Goal: Communication & Community: Connect with others

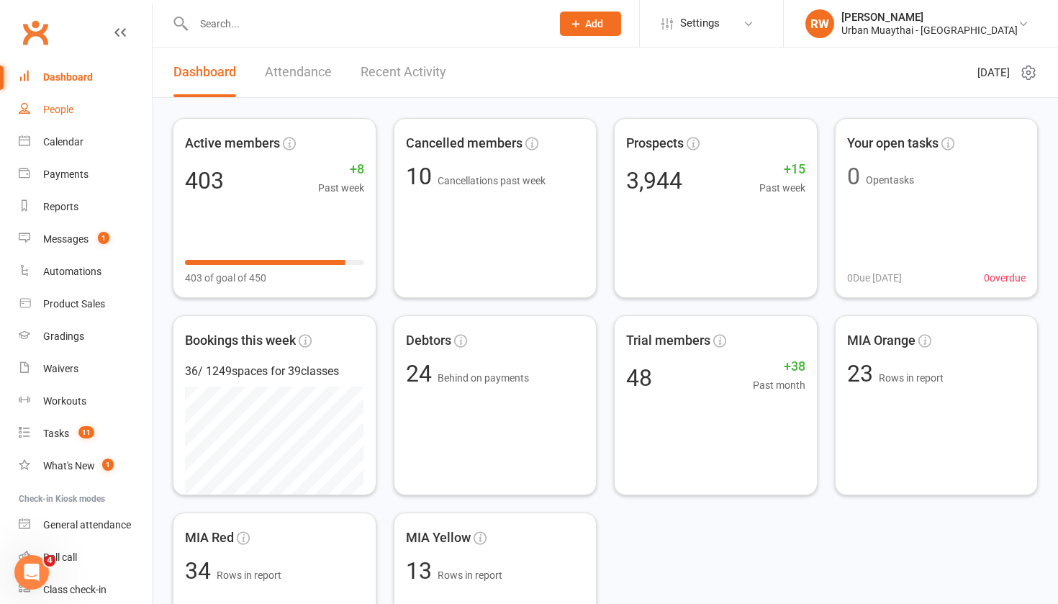
click at [56, 108] on div "People" at bounding box center [58, 110] width 30 height 12
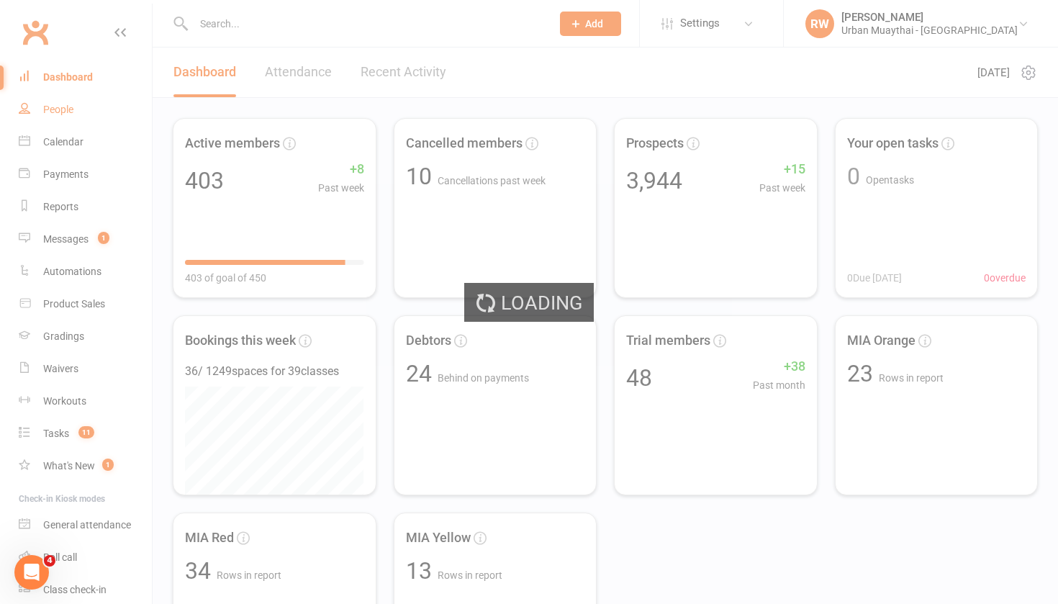
select select "50"
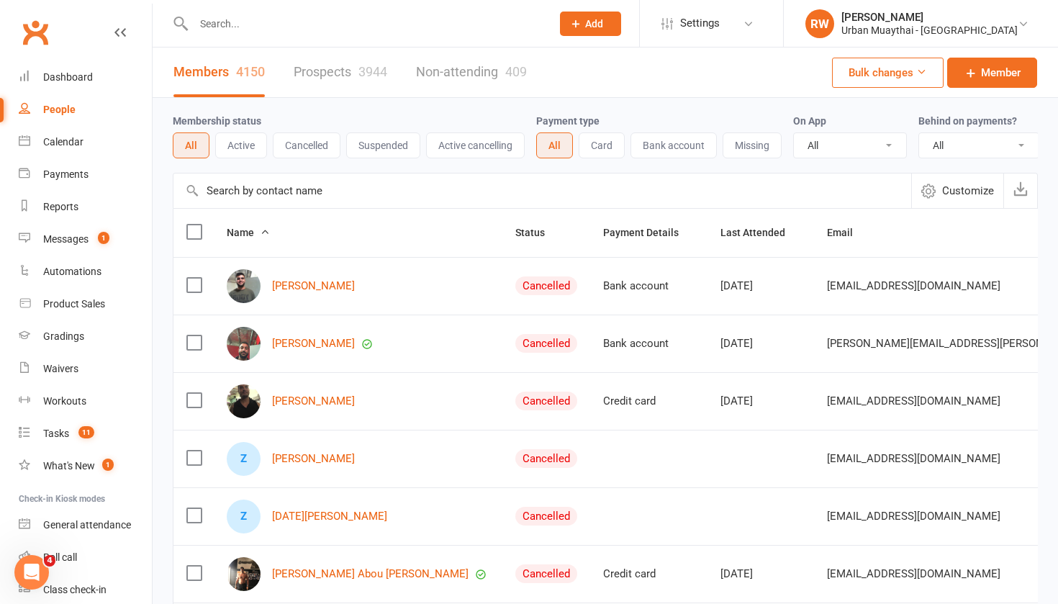
click at [219, 22] on input "text" at bounding box center [365, 24] width 352 height 20
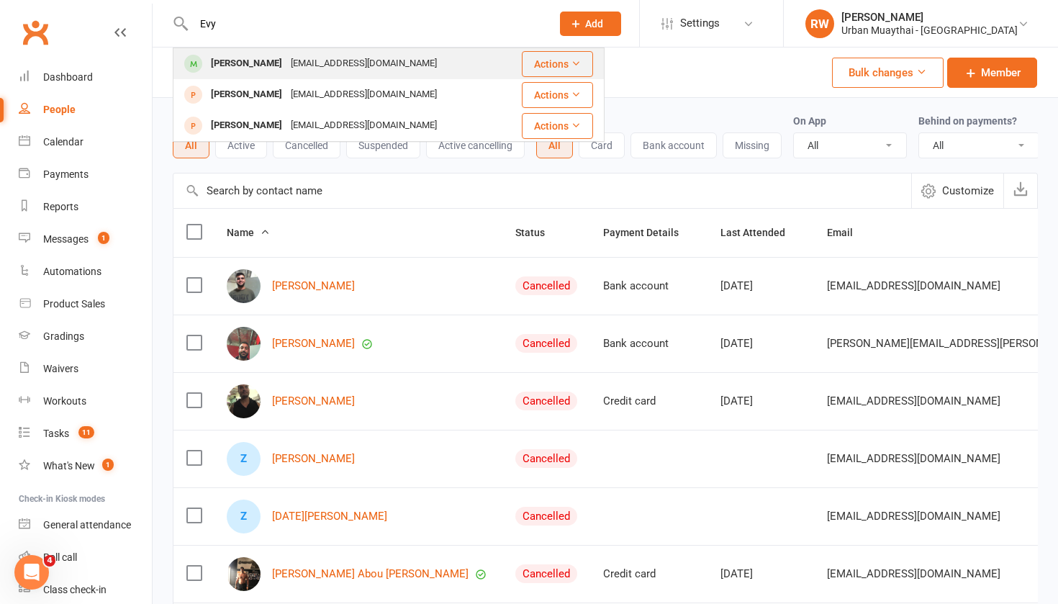
type input "Evy"
click at [258, 64] on div "[PERSON_NAME]" at bounding box center [247, 63] width 80 height 21
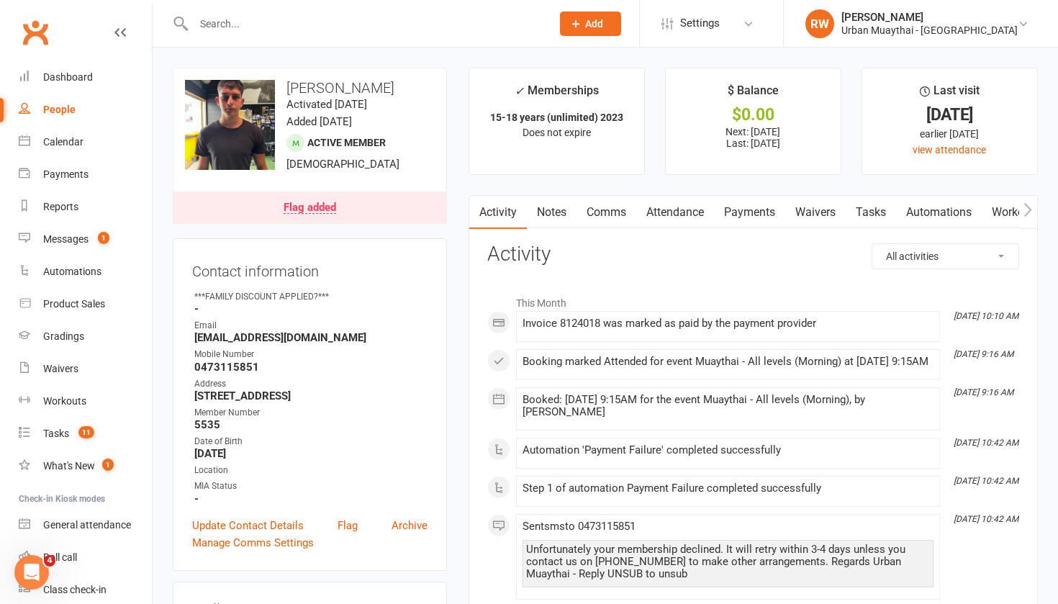
click at [312, 204] on div "Flag added" at bounding box center [310, 208] width 53 height 12
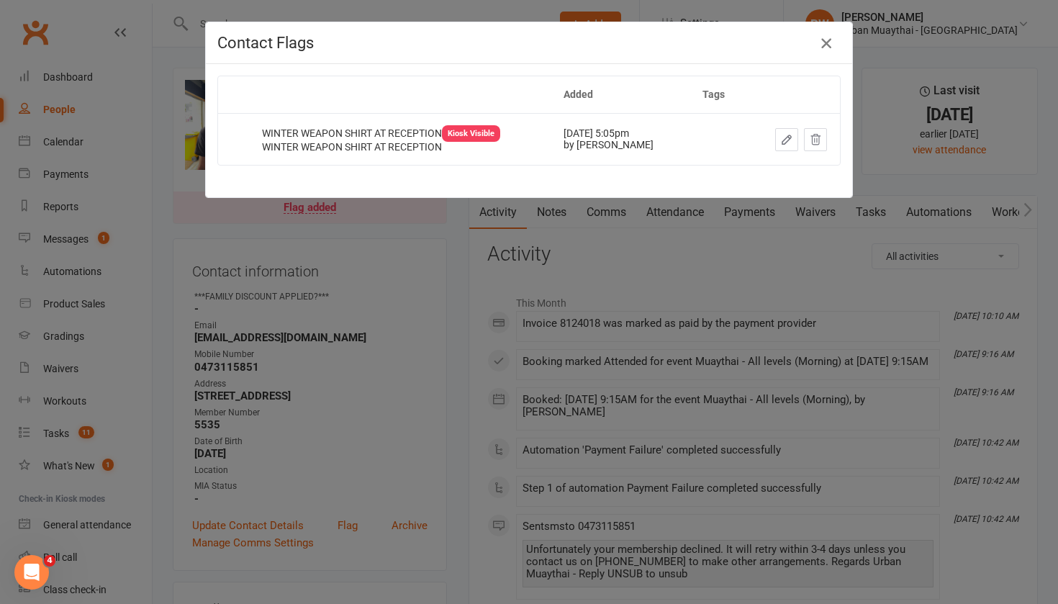
click at [829, 42] on icon "button" at bounding box center [826, 43] width 17 height 17
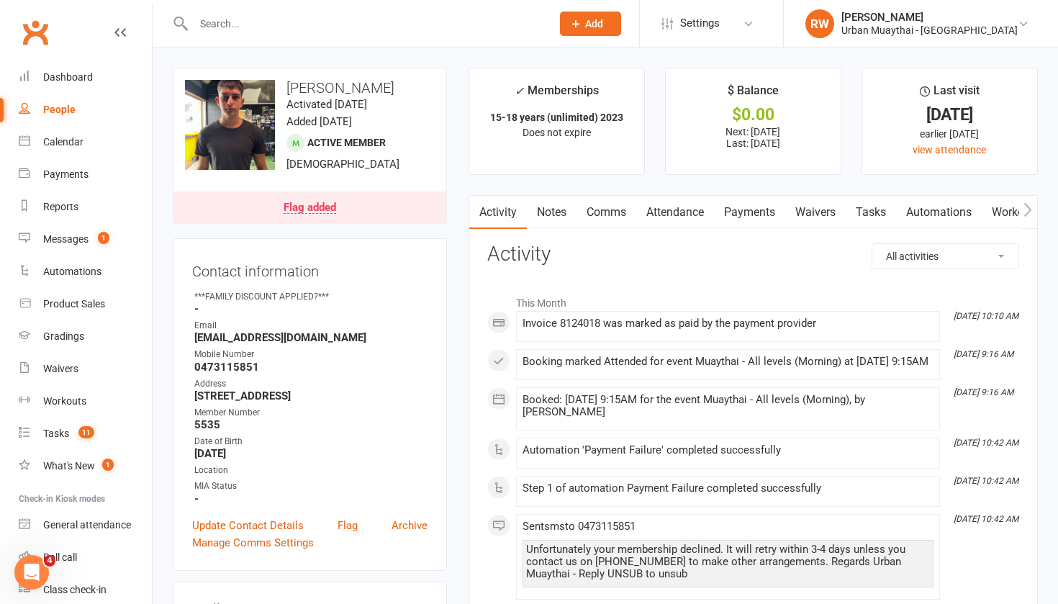
click at [210, 24] on input "text" at bounding box center [365, 24] width 352 height 20
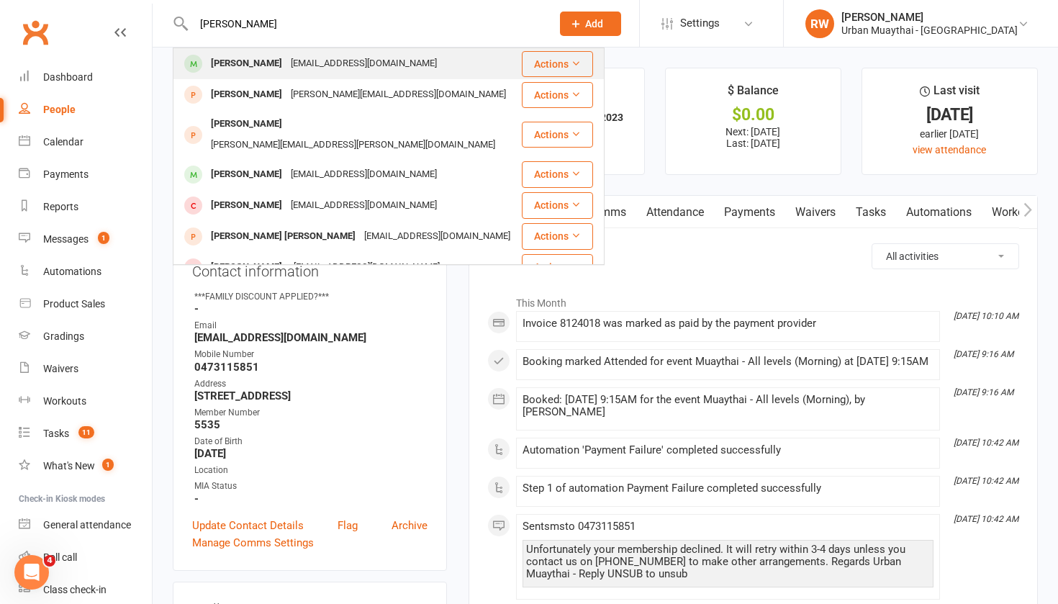
type input "[PERSON_NAME]"
click at [246, 56] on div "[PERSON_NAME]" at bounding box center [247, 63] width 80 height 21
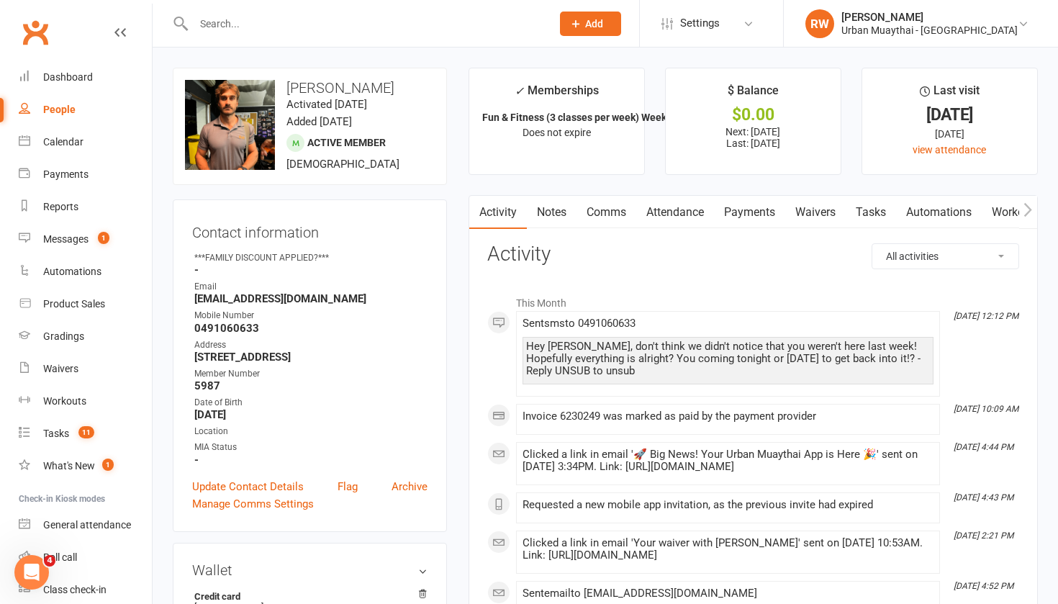
click at [550, 215] on link "Notes" at bounding box center [552, 212] width 50 height 33
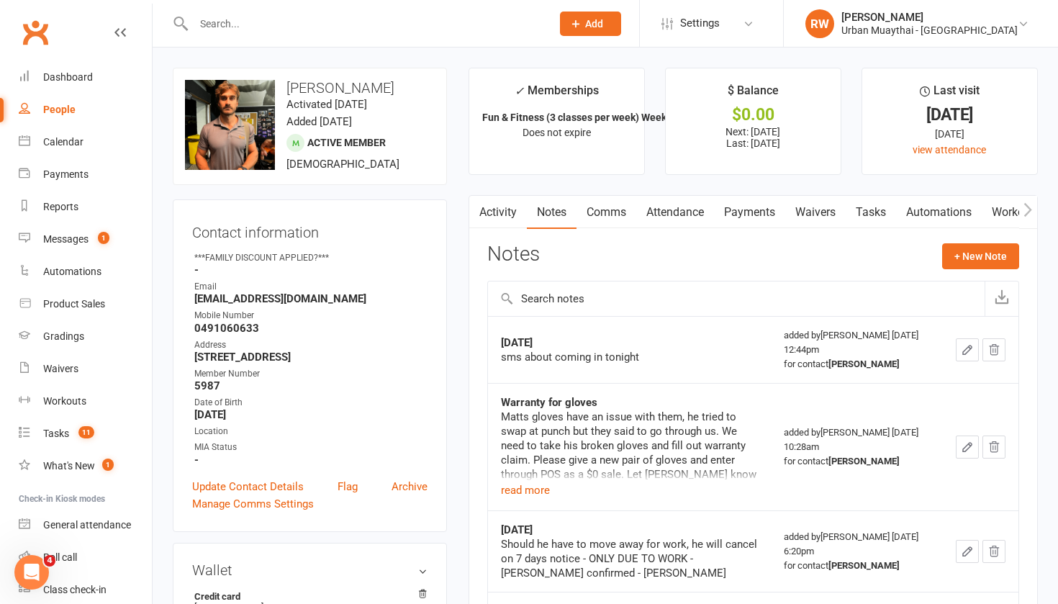
click at [821, 215] on link "Waivers" at bounding box center [816, 212] width 60 height 33
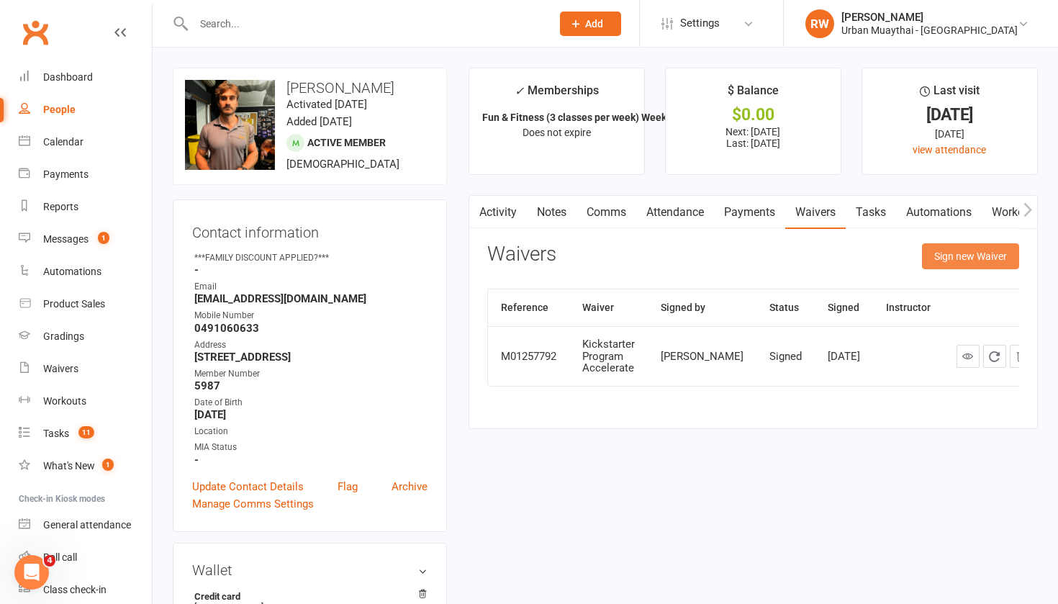
click at [958, 252] on button "Sign new Waiver" at bounding box center [970, 256] width 97 height 26
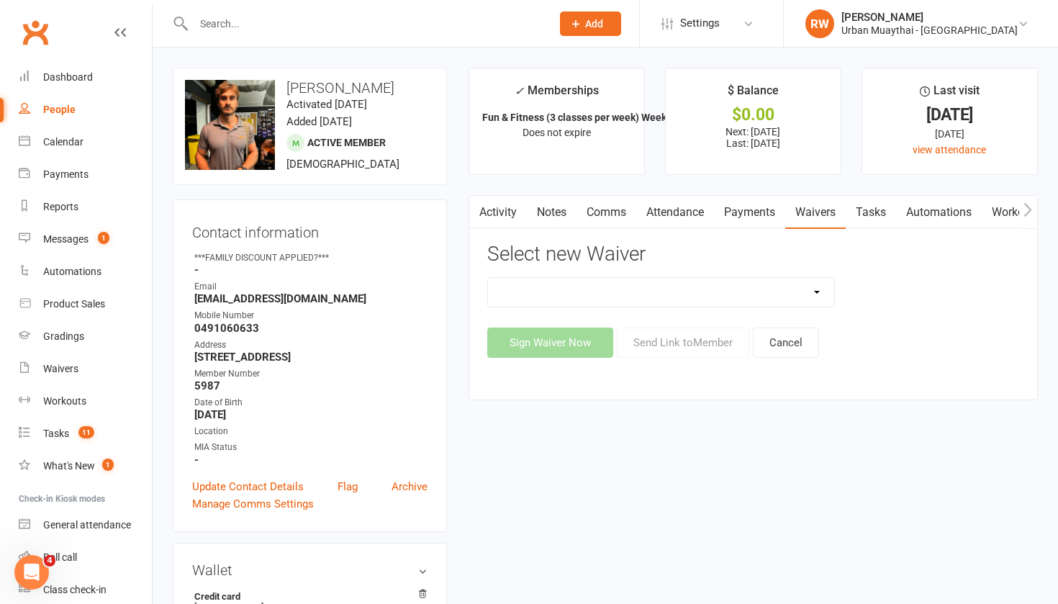
select select "2406"
click at [673, 342] on button "Send Link to Member" at bounding box center [683, 343] width 132 height 30
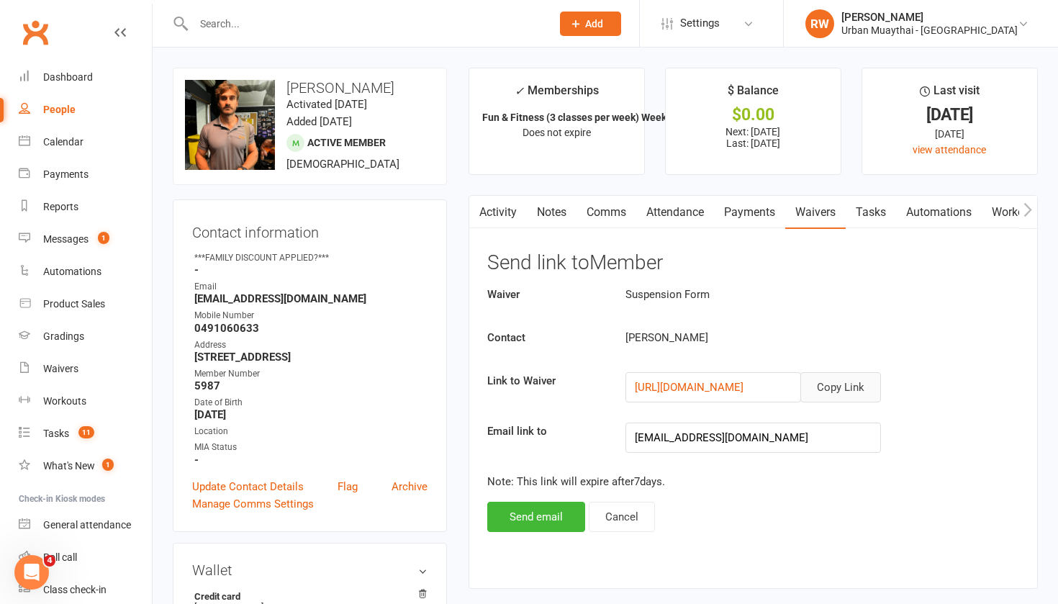
click at [845, 387] on button "Copy Link" at bounding box center [841, 387] width 81 height 30
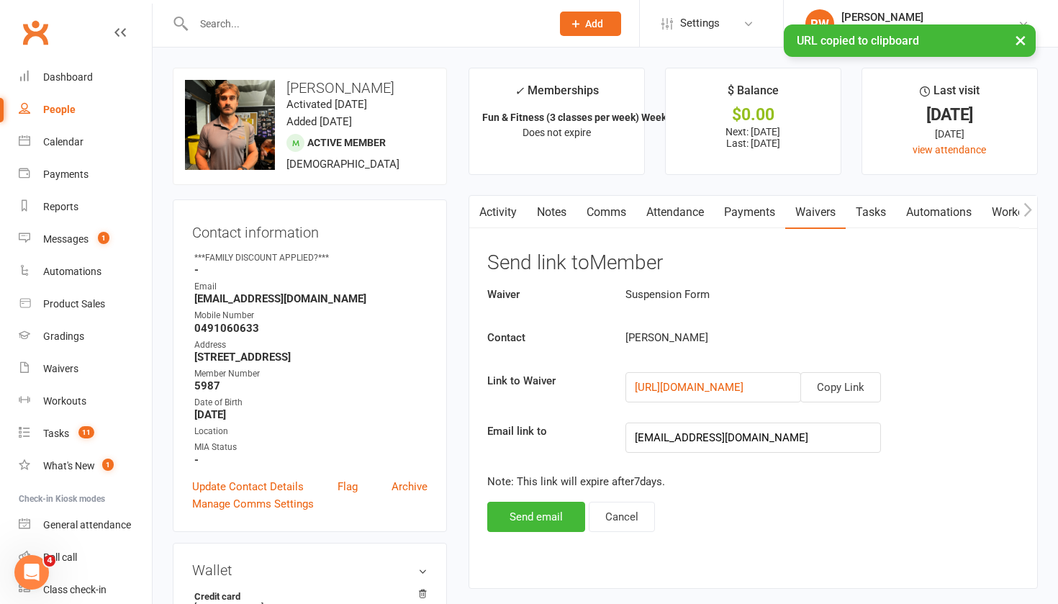
click at [606, 210] on link "Comms" at bounding box center [607, 212] width 60 height 33
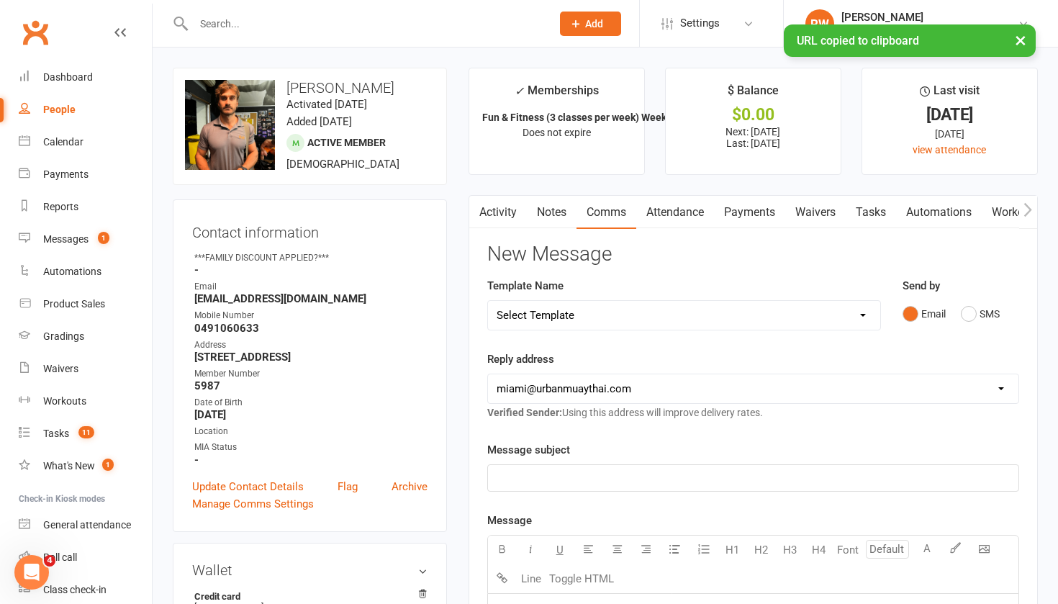
click at [523, 477] on p "﻿" at bounding box center [753, 477] width 513 height 17
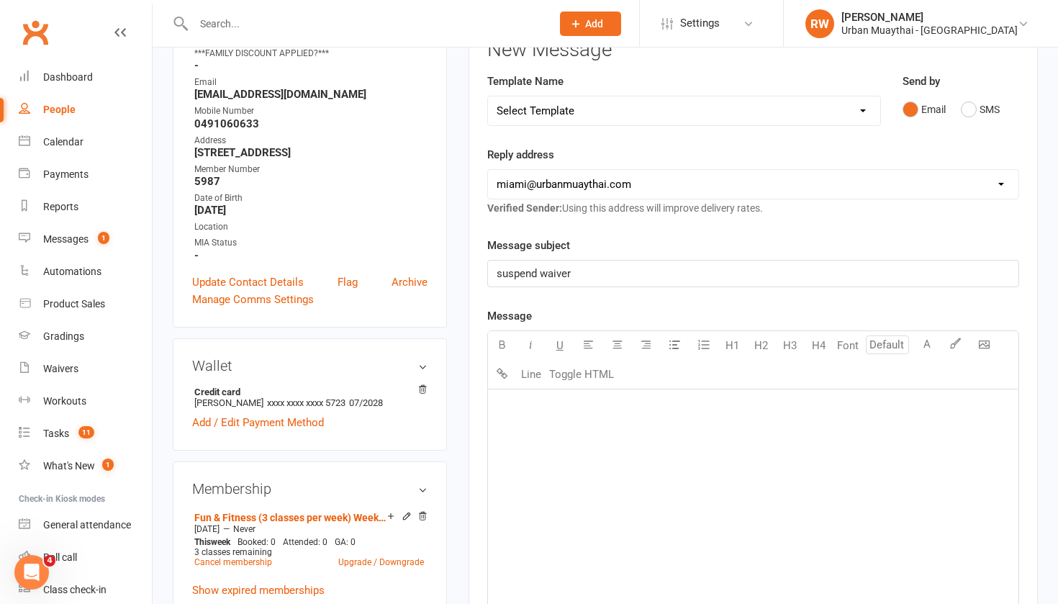
scroll to position [214, 0]
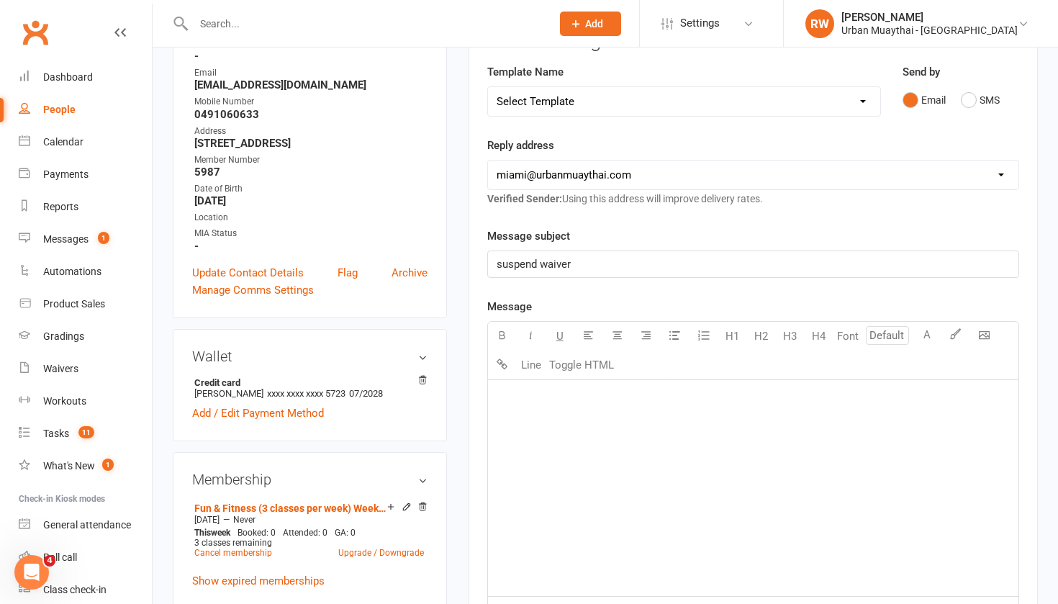
click at [538, 422] on div "﻿" at bounding box center [753, 488] width 531 height 216
paste div
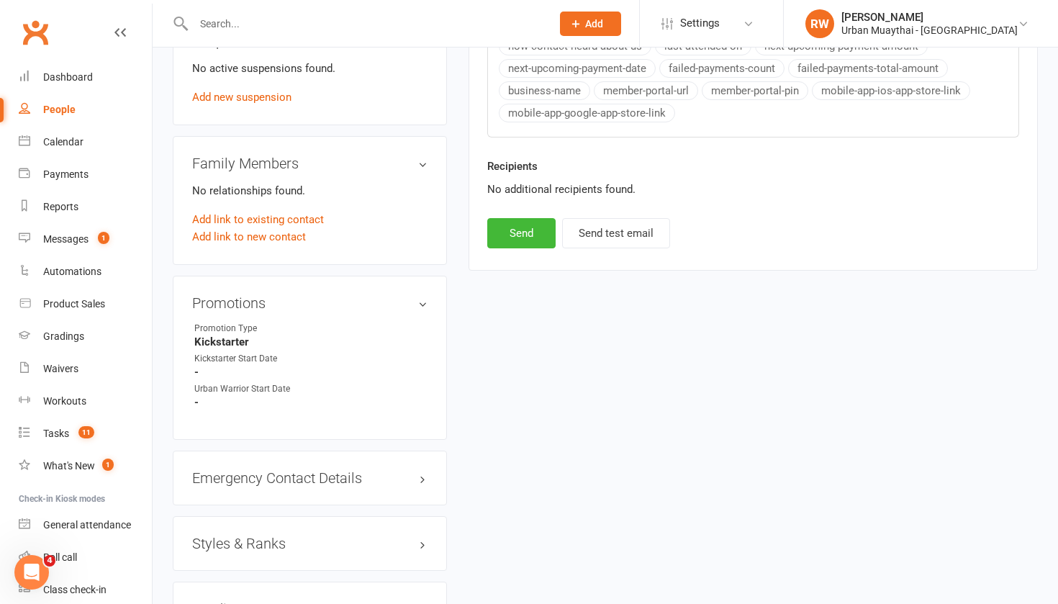
scroll to position [870, 0]
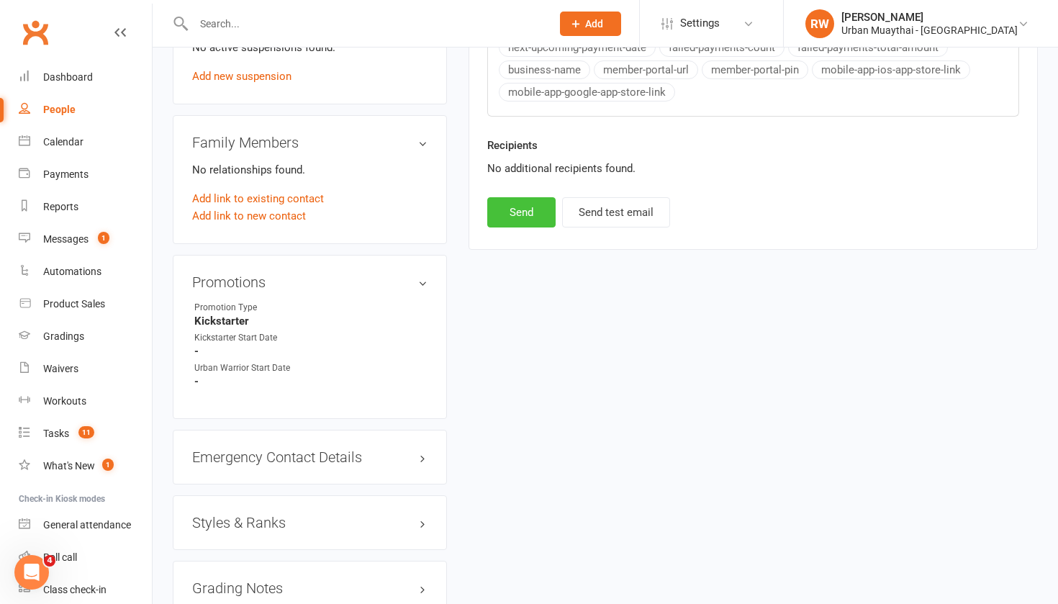
click at [516, 210] on button "Send" at bounding box center [521, 212] width 68 height 30
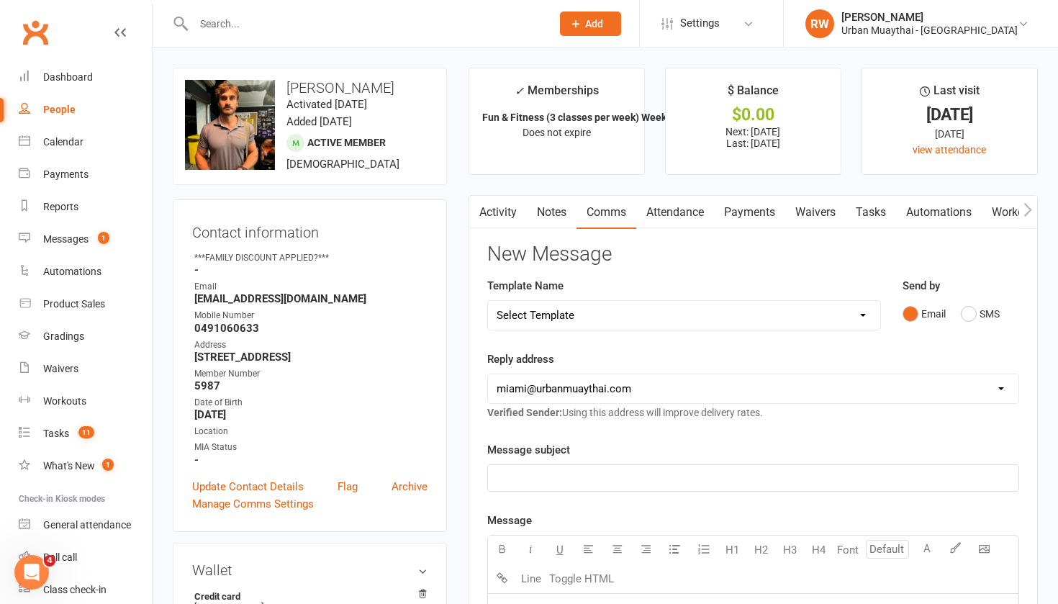
scroll to position [0, 0]
click at [552, 212] on link "Notes" at bounding box center [552, 212] width 50 height 33
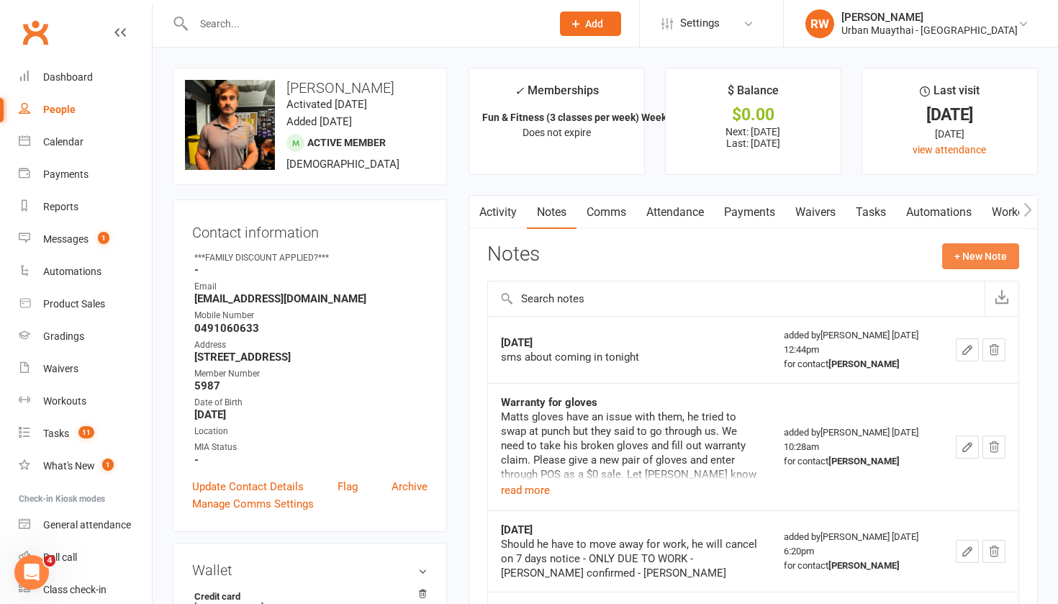
click at [990, 258] on button "+ New Note" at bounding box center [980, 256] width 77 height 26
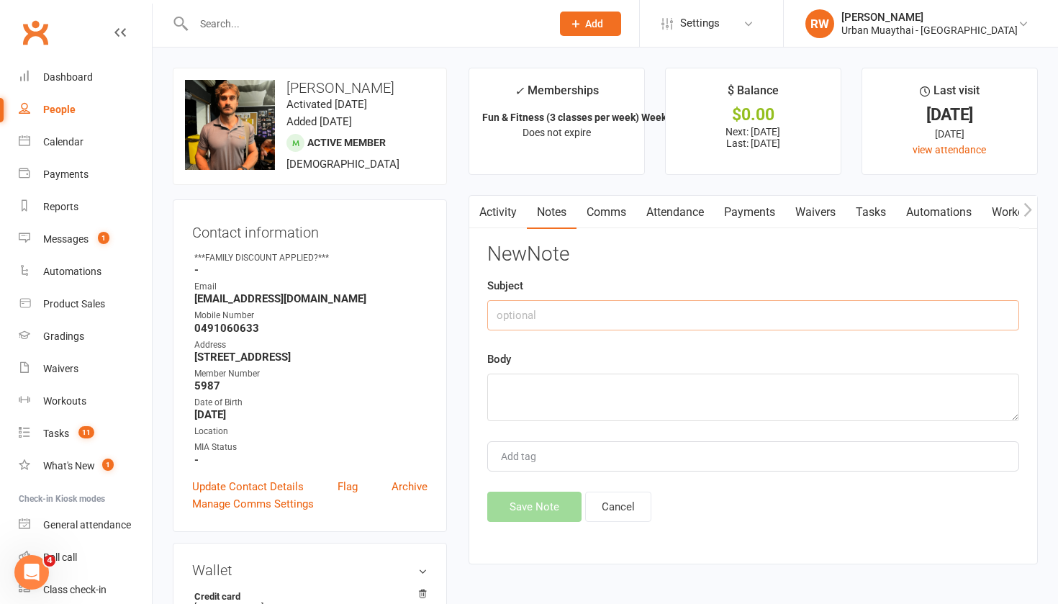
click at [536, 310] on input "text" at bounding box center [753, 315] width 532 height 30
type input "Suspend and maybe cancel"
click at [534, 387] on textarea at bounding box center [753, 398] width 532 height 48
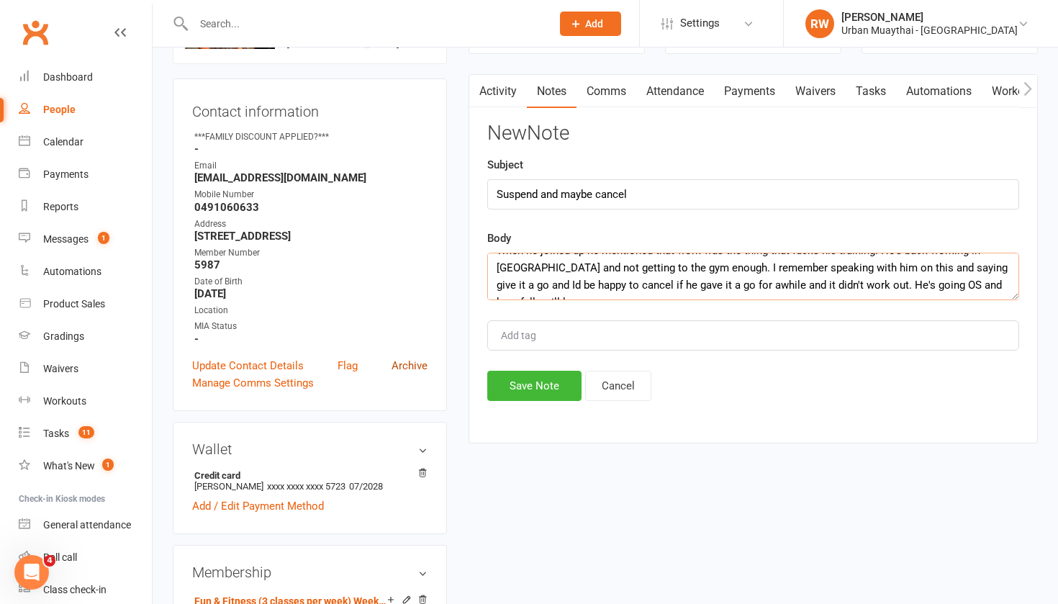
scroll to position [27, 0]
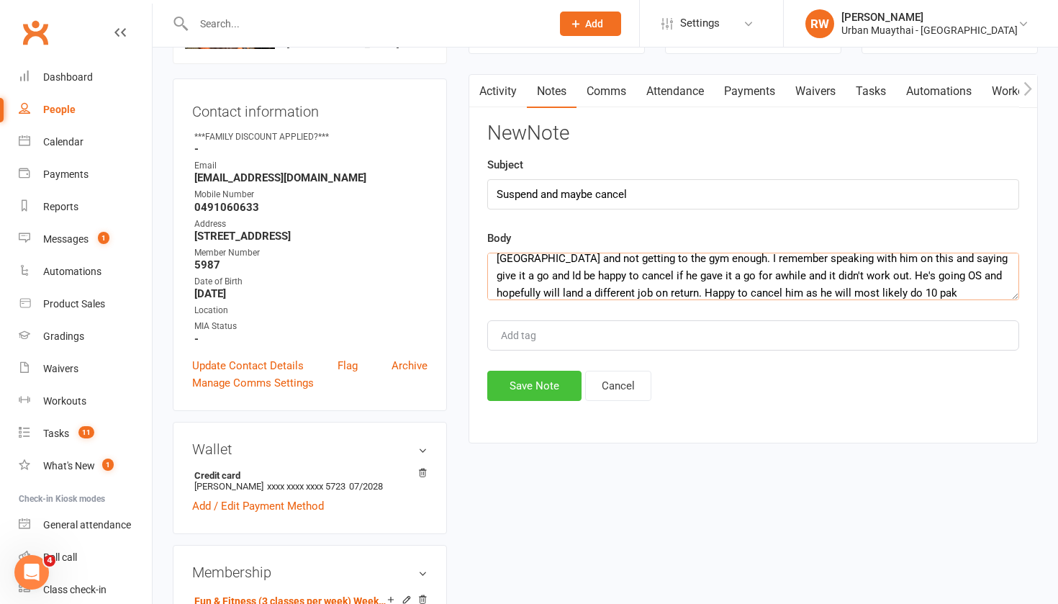
type textarea "When he joined up he mentioned that work was the thing that fucks his training.…"
click at [523, 387] on button "Save Note" at bounding box center [534, 386] width 94 height 30
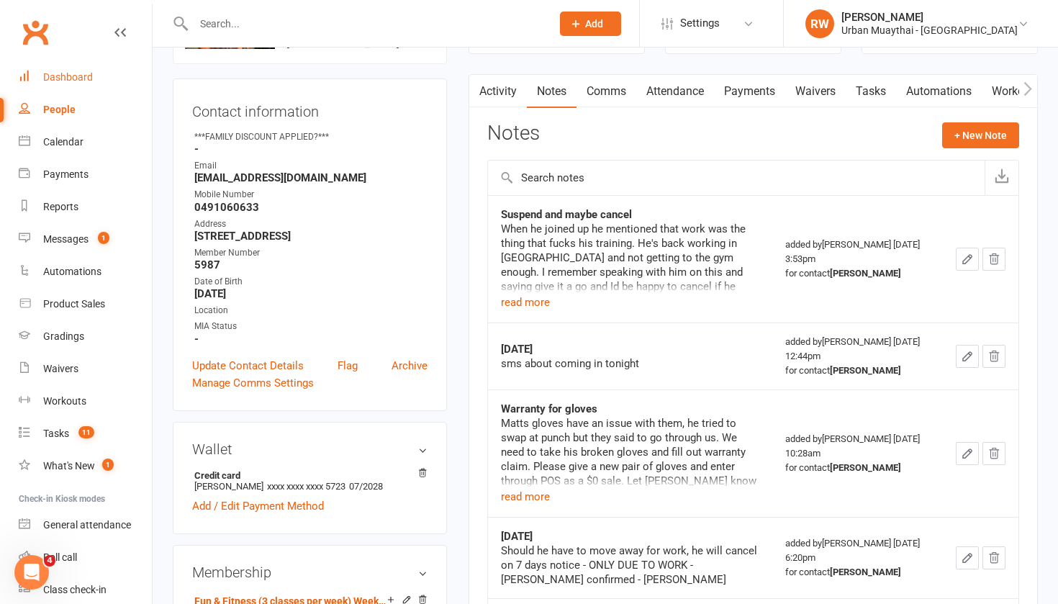
click at [67, 75] on div "Dashboard" at bounding box center [68, 77] width 50 height 12
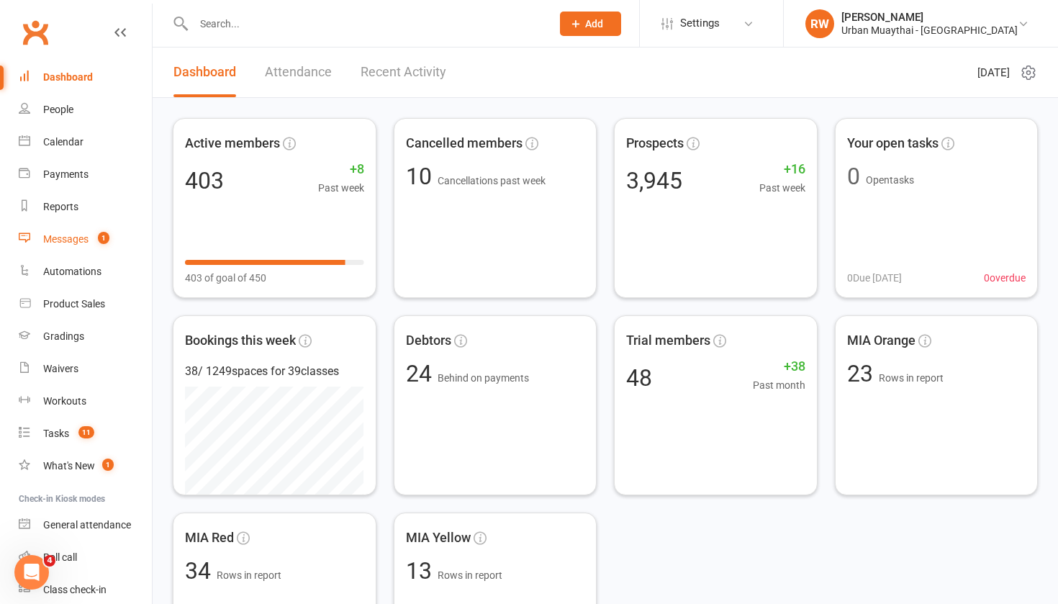
click at [71, 241] on div "Messages" at bounding box center [65, 239] width 45 height 12
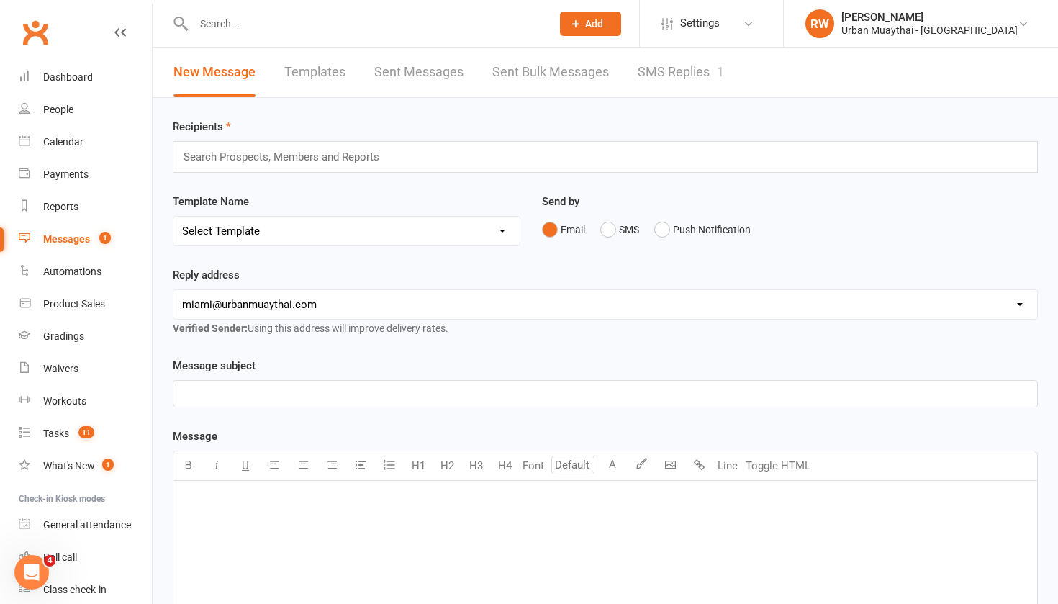
click at [661, 72] on link "SMS Replies 1" at bounding box center [681, 73] width 86 height 50
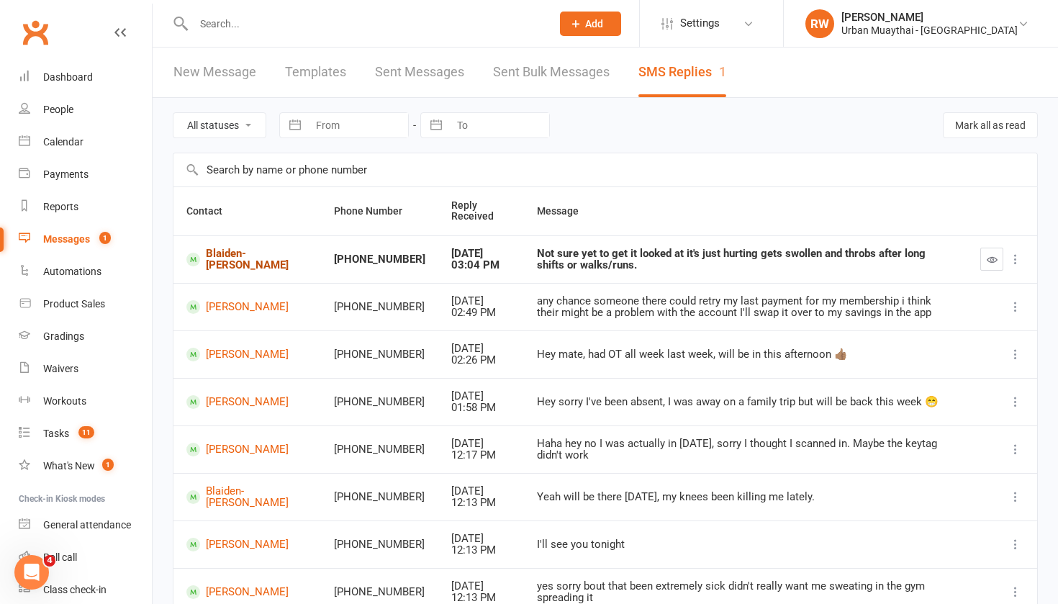
click at [229, 256] on link "Blaiden-[PERSON_NAME]" at bounding box center [247, 260] width 122 height 24
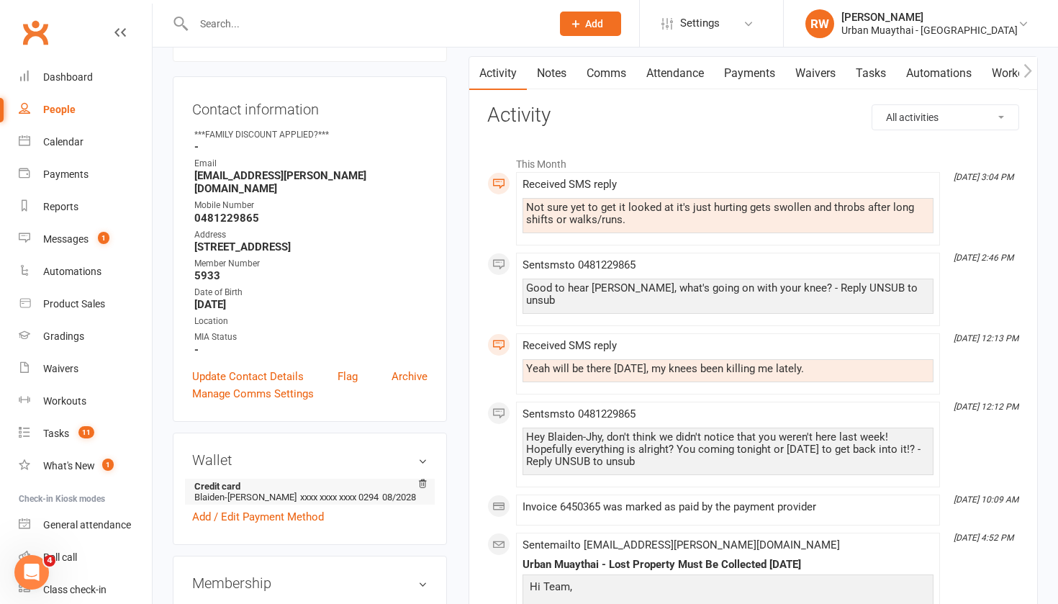
scroll to position [138, 0]
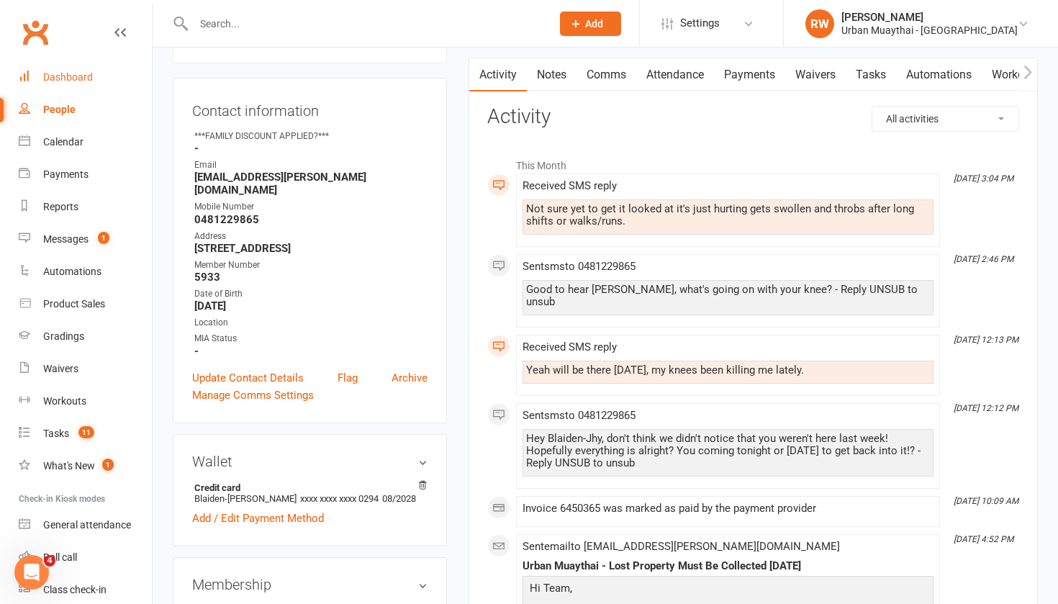
click at [70, 78] on div "Dashboard" at bounding box center [68, 77] width 50 height 12
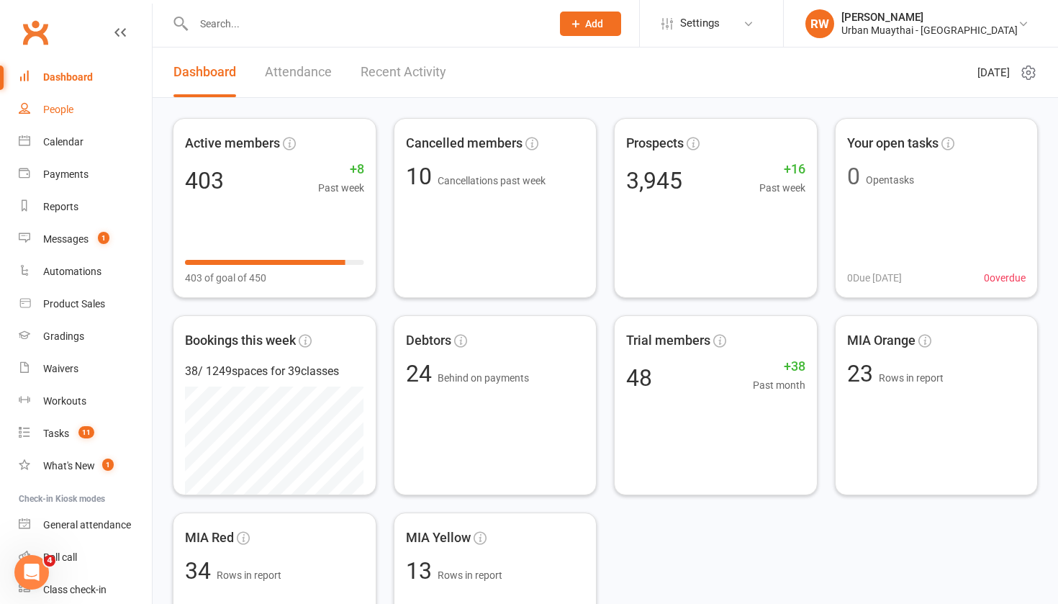
click at [60, 117] on link "People" at bounding box center [85, 110] width 133 height 32
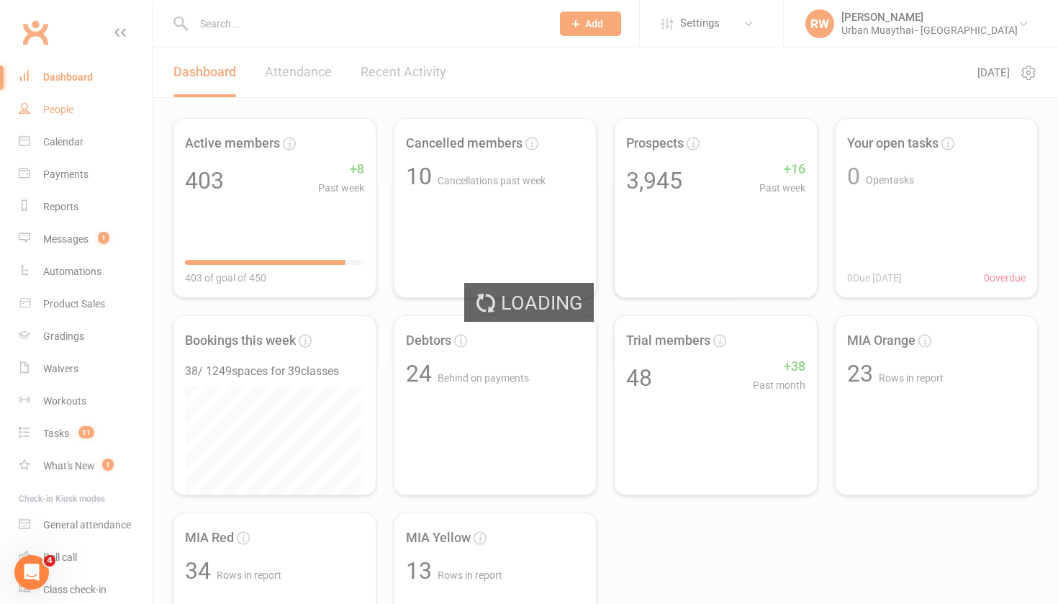
select select "50"
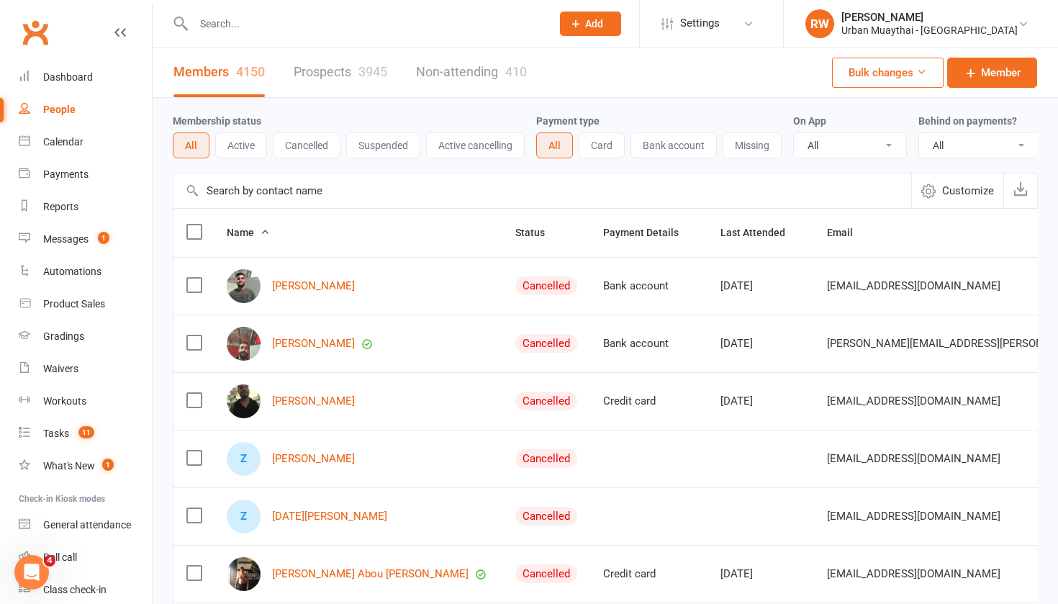
click at [322, 71] on link "Prospects 3945" at bounding box center [341, 73] width 94 height 50
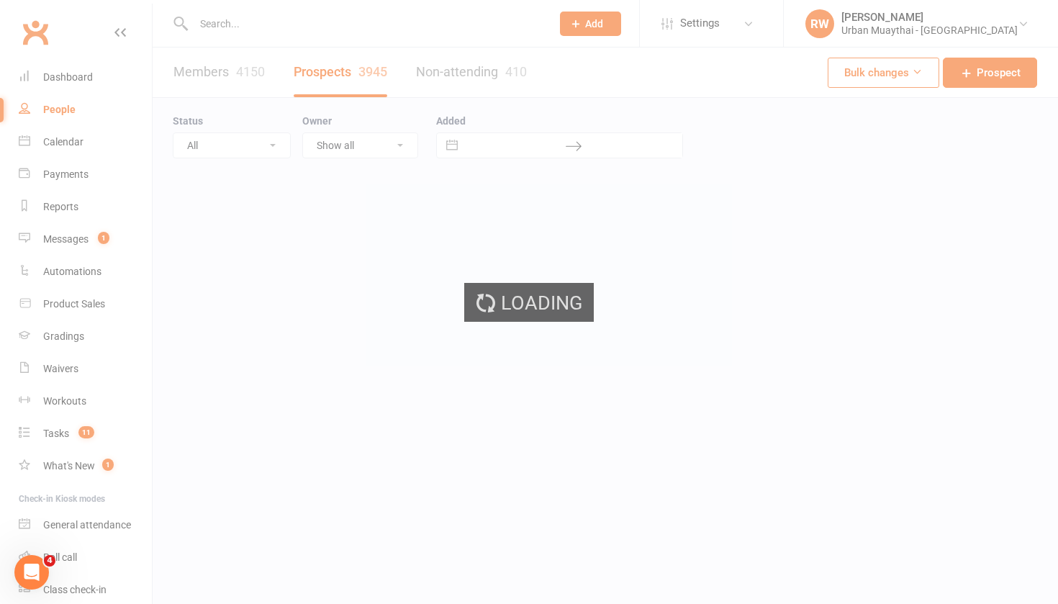
select select "100"
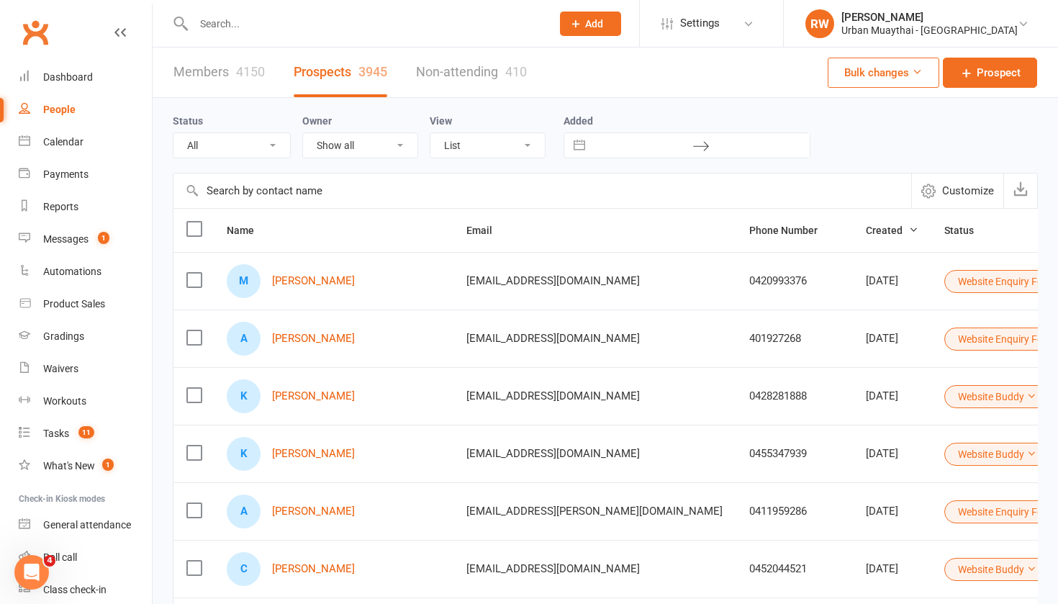
click at [215, 25] on input "text" at bounding box center [365, 24] width 352 height 20
click at [240, 35] on div at bounding box center [357, 23] width 369 height 47
click at [240, 19] on input "text" at bounding box center [365, 24] width 352 height 20
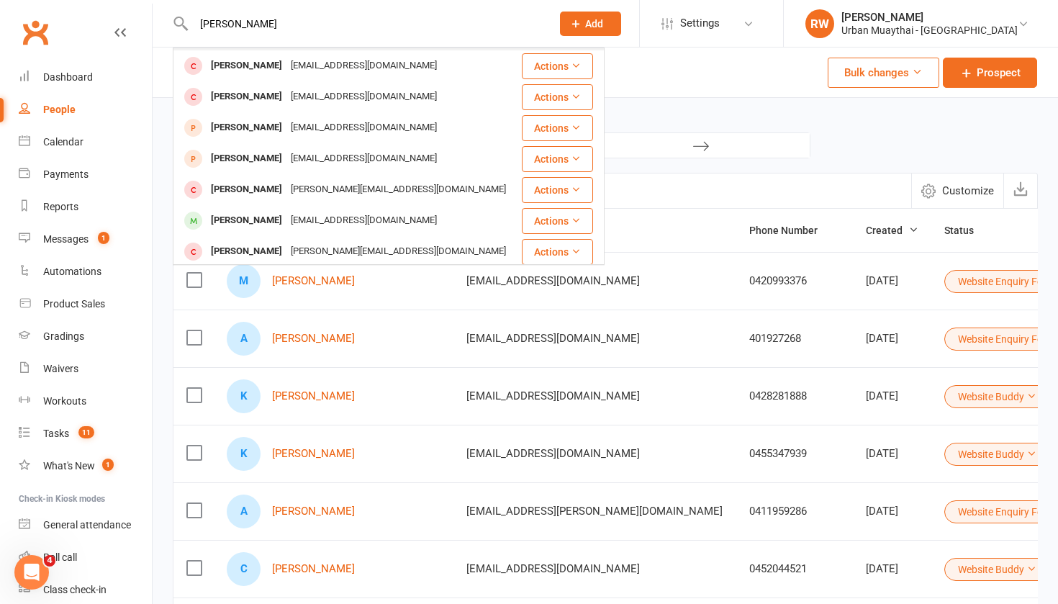
scroll to position [216, 0]
type input "[PERSON_NAME]"
click at [250, 221] on div "[PERSON_NAME]" at bounding box center [247, 219] width 80 height 21
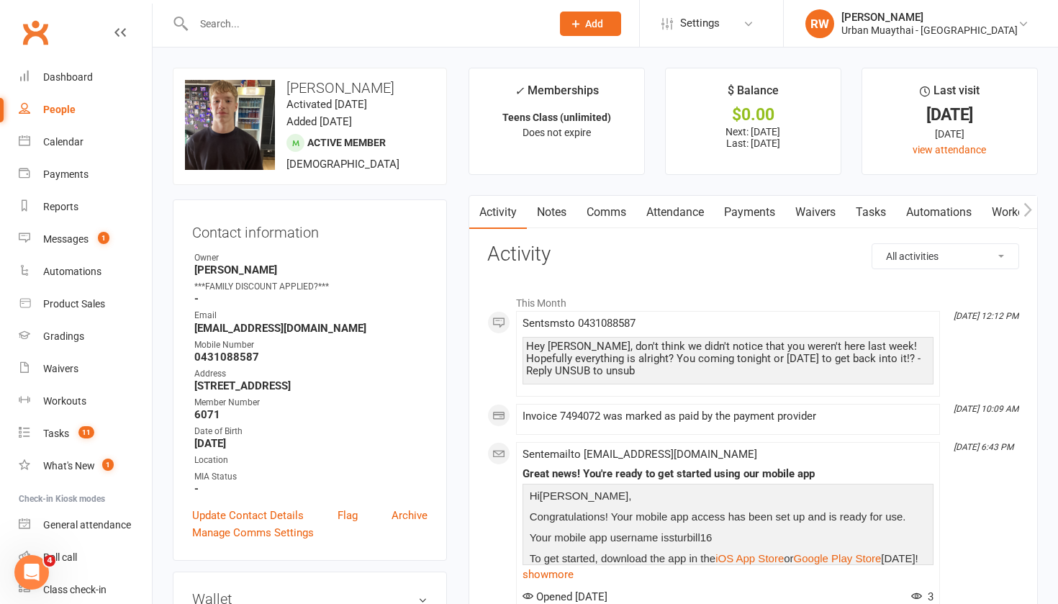
click at [819, 208] on link "Waivers" at bounding box center [816, 212] width 60 height 33
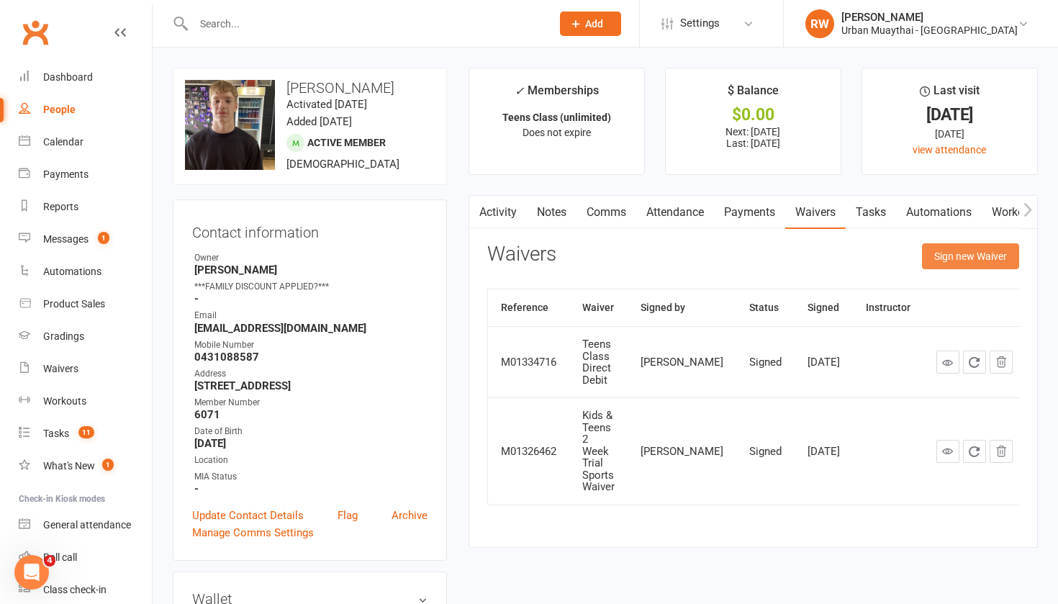
click at [985, 242] on div "Activity Notes Comms Attendance Payments Waivers Tasks Automations Workouts Gra…" at bounding box center [754, 371] width 570 height 352
click at [974, 252] on button "Sign new Waiver" at bounding box center [970, 256] width 97 height 26
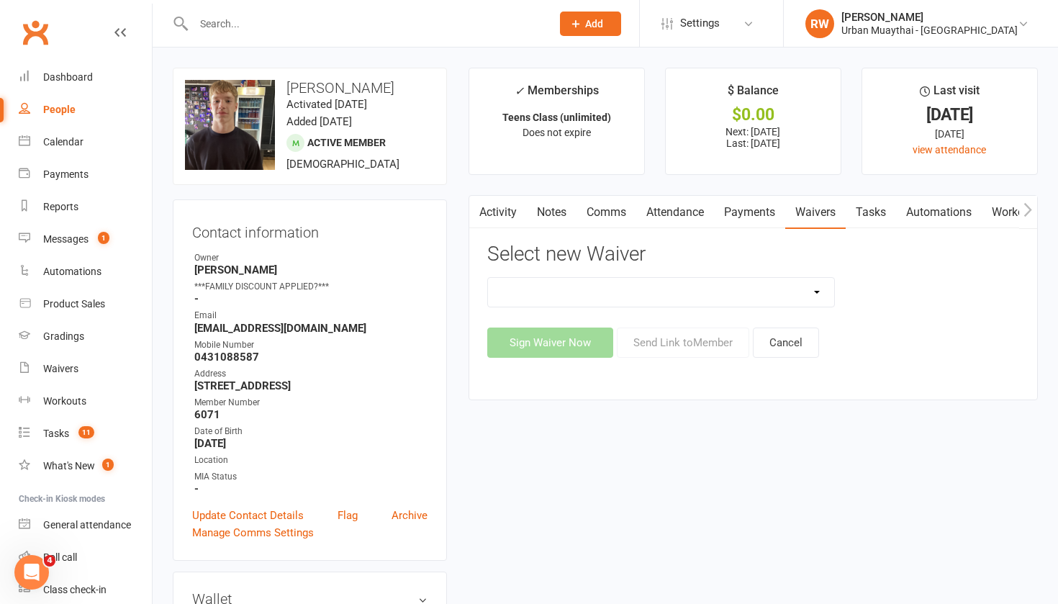
select select "2406"
click at [691, 342] on button "Send Link to Member" at bounding box center [683, 343] width 132 height 30
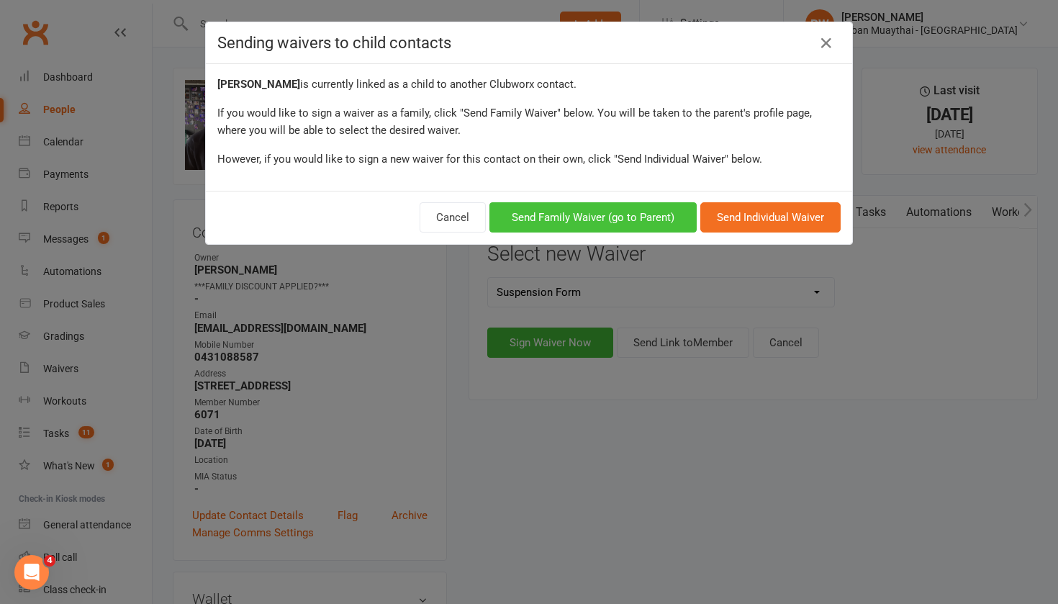
click at [650, 214] on button "Send Family Waiver (go to Parent)" at bounding box center [593, 217] width 207 height 30
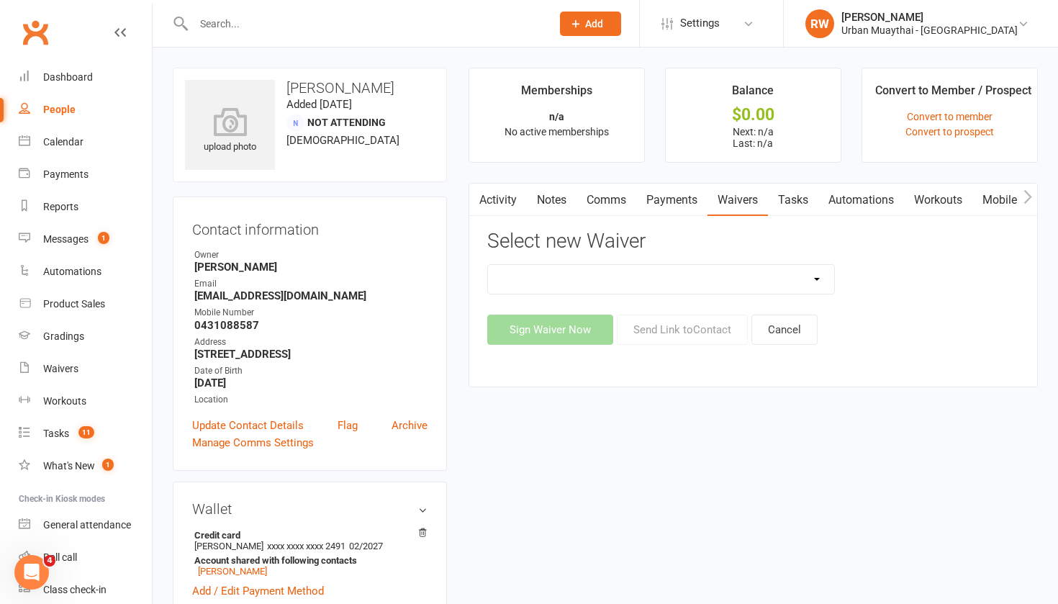
select select "2406"
click at [713, 336] on button "Send Link to Contact" at bounding box center [682, 330] width 131 height 30
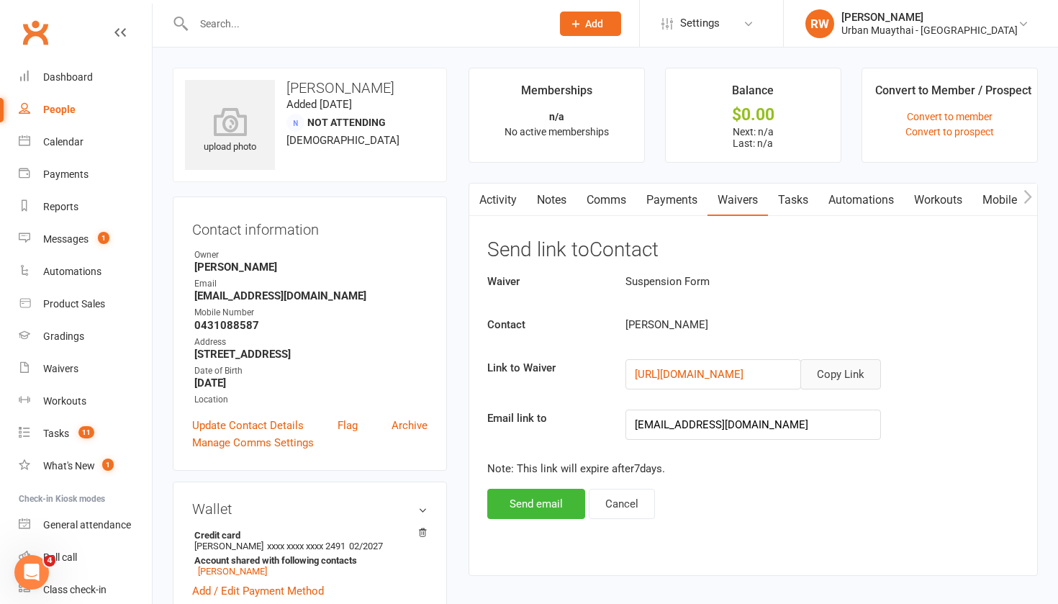
click at [839, 373] on button "Copy Link" at bounding box center [841, 374] width 81 height 30
click at [611, 201] on link "Comms" at bounding box center [607, 200] width 60 height 33
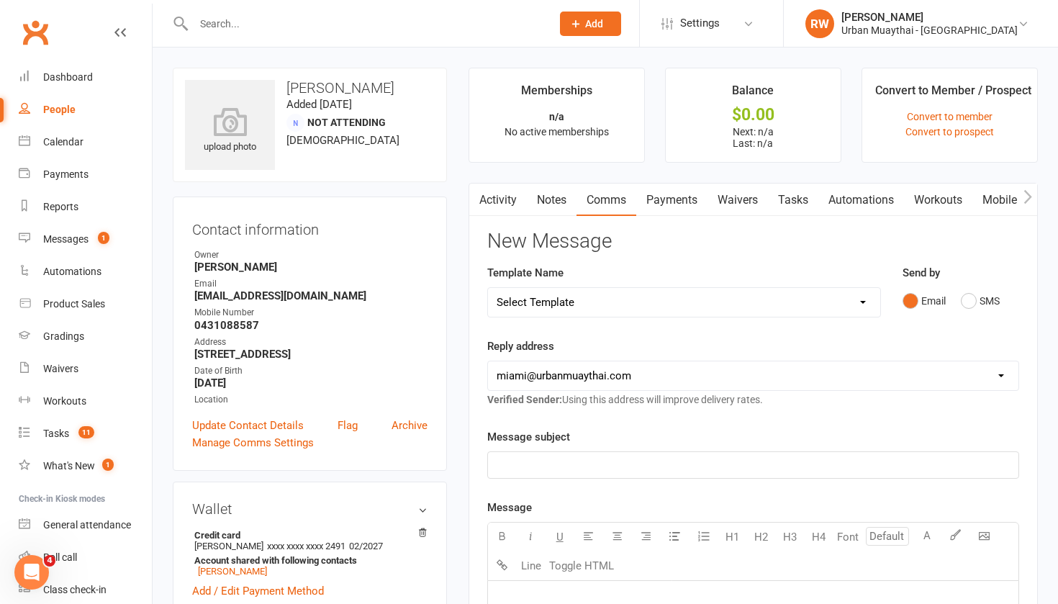
click at [551, 462] on p "﻿" at bounding box center [753, 464] width 513 height 17
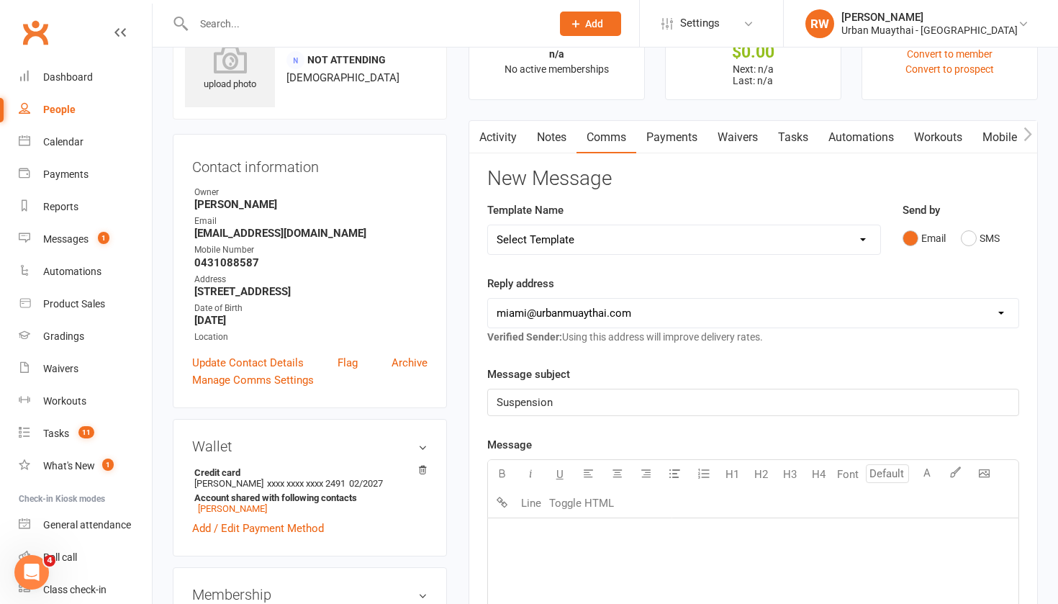
scroll to position [69, 0]
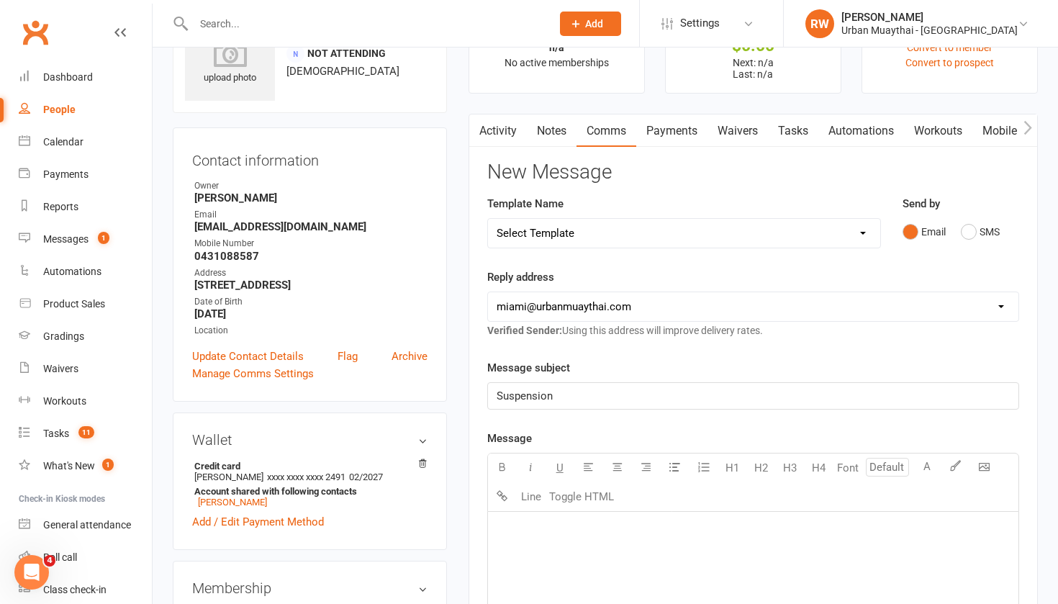
paste div
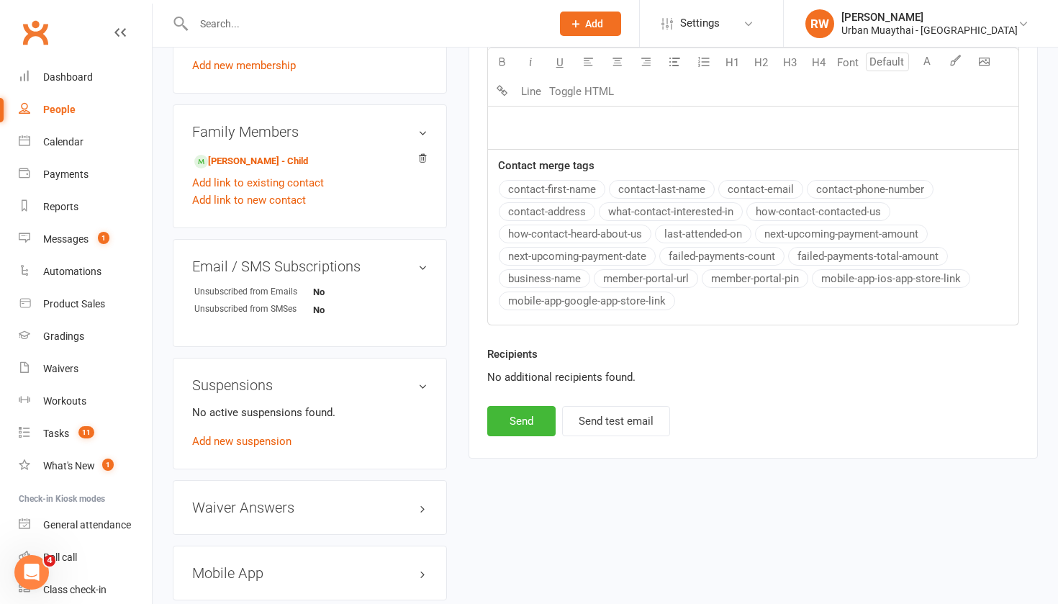
scroll to position [662, 0]
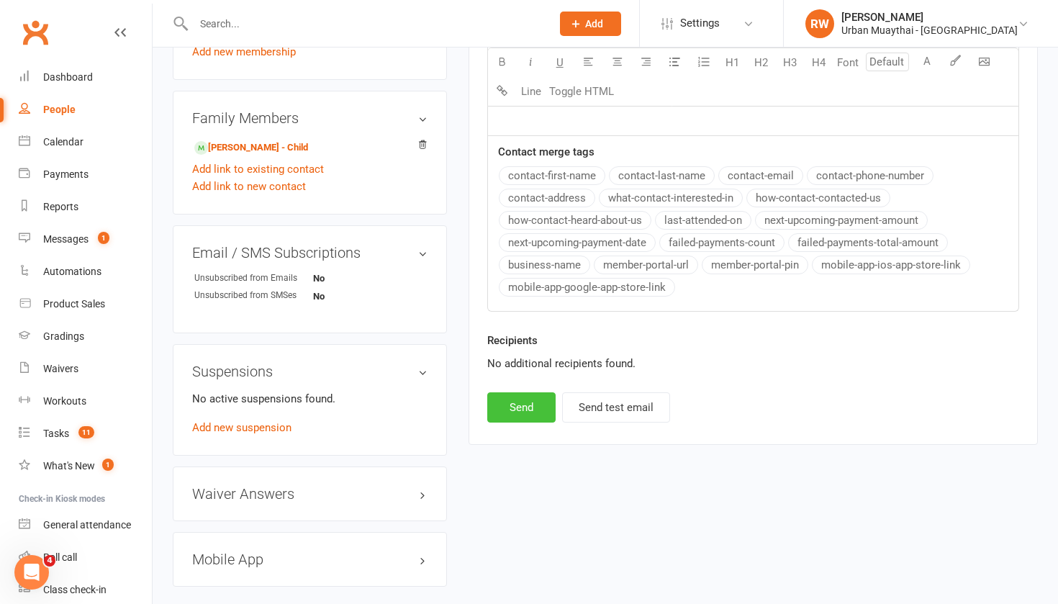
click at [520, 400] on button "Send" at bounding box center [521, 407] width 68 height 30
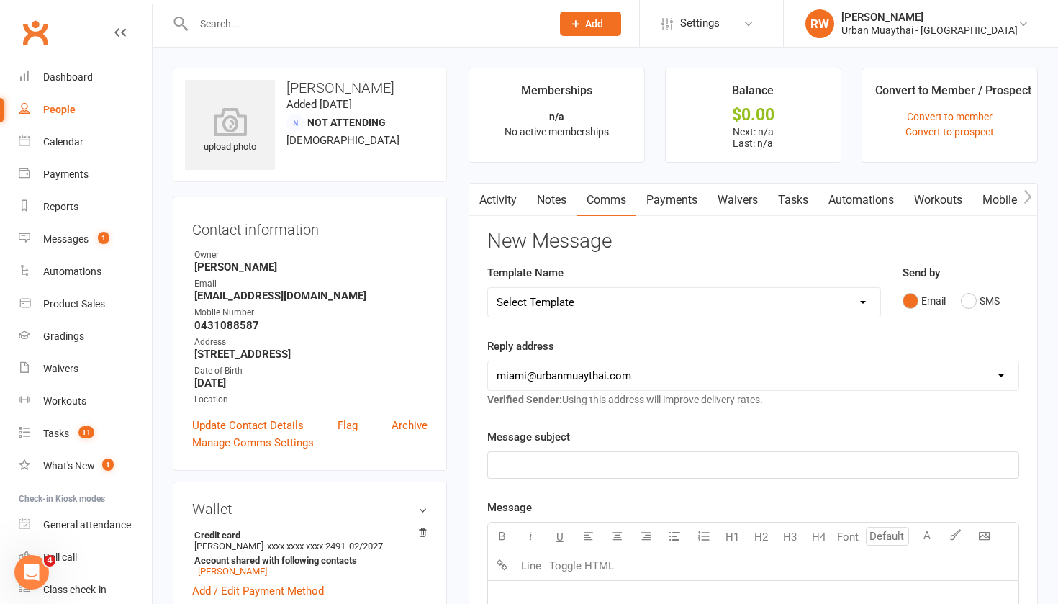
scroll to position [0, 0]
click at [66, 76] on div "Dashboard" at bounding box center [68, 77] width 50 height 12
